Goal: Find specific page/section: Find specific page/section

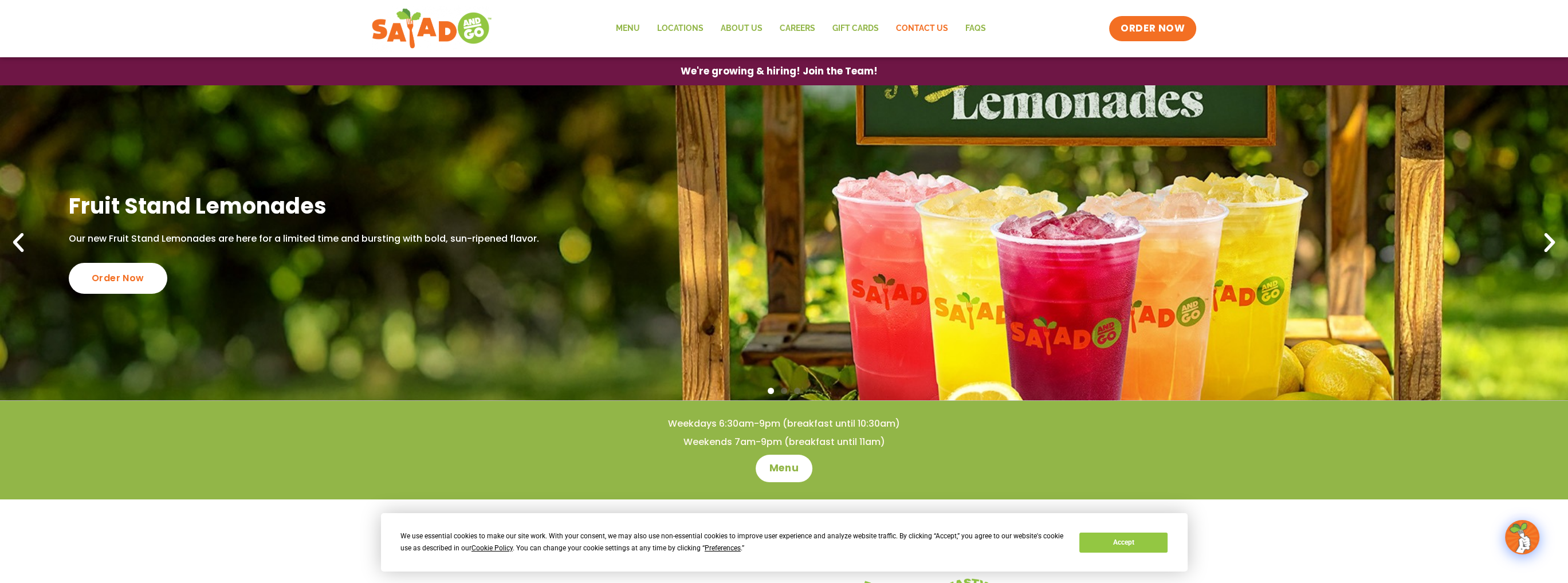
click at [937, 30] on link "Contact Us" at bounding box center [921, 29] width 69 height 26
click at [818, 37] on link "Careers" at bounding box center [797, 29] width 53 height 26
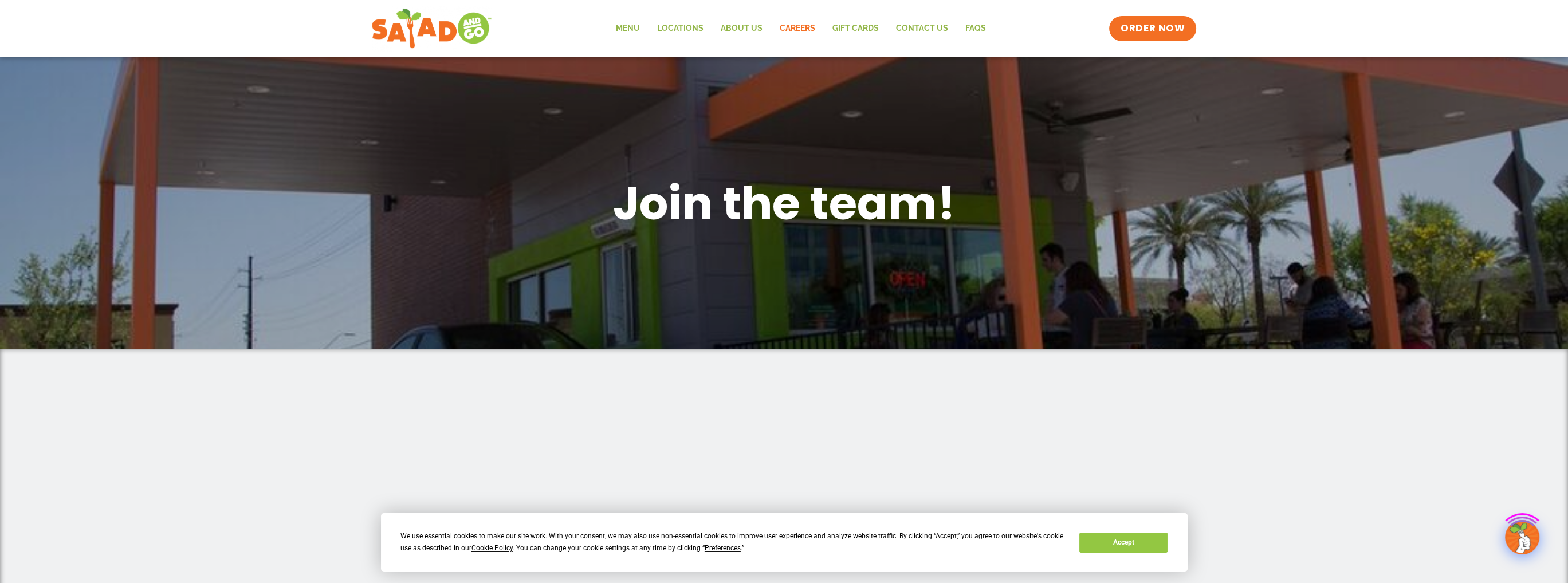
scroll to position [229, 0]
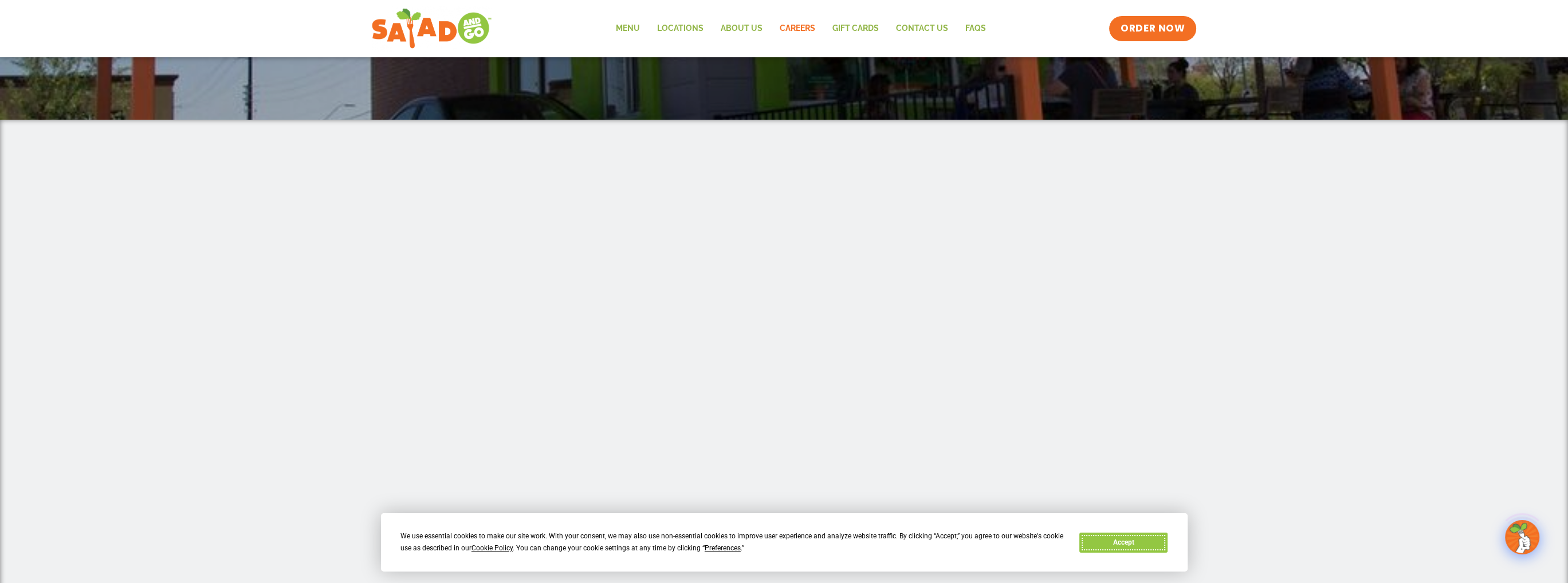
click at [1130, 546] on button "Accept" at bounding box center [1124, 542] width 88 height 20
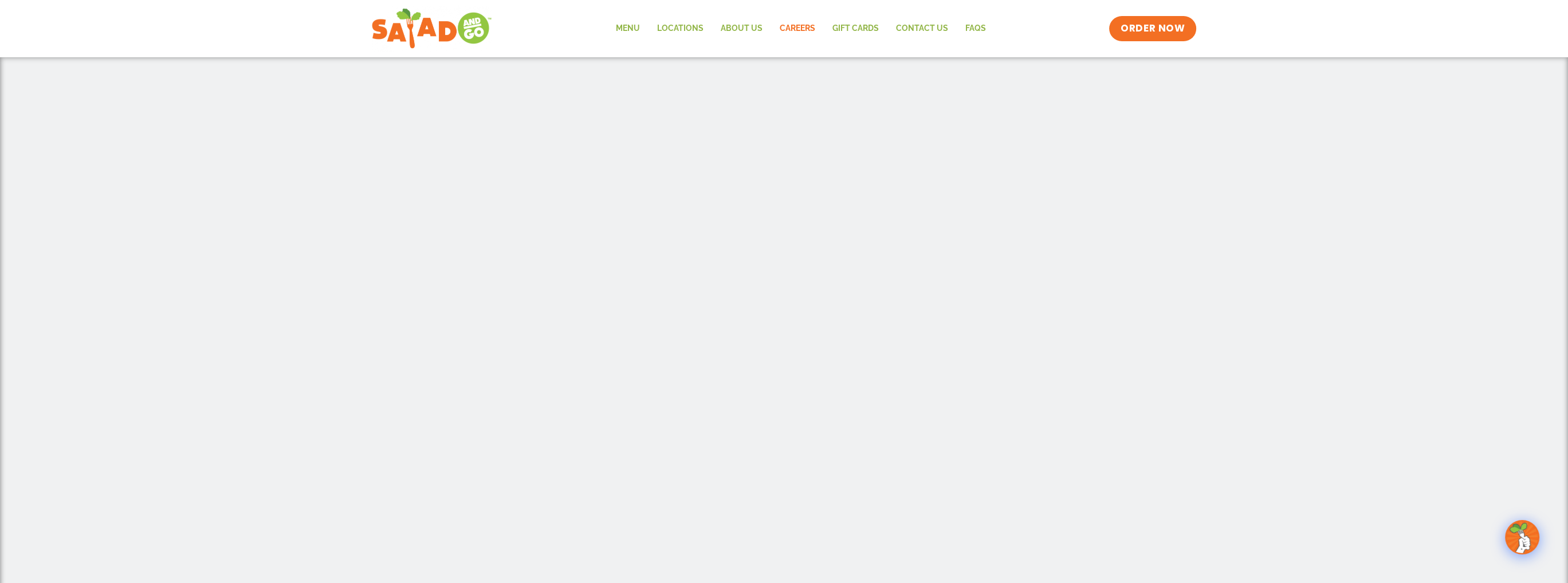
scroll to position [367, 0]
